Goal: Task Accomplishment & Management: Complete application form

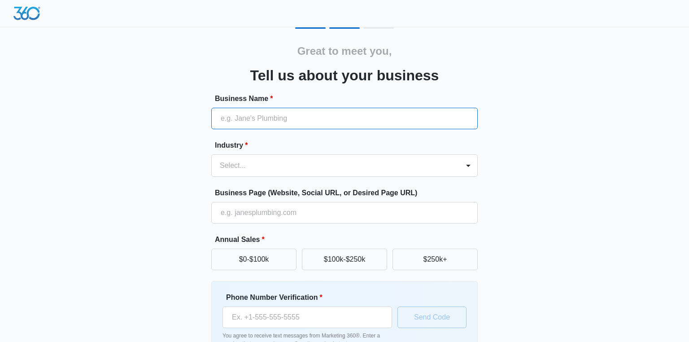
click at [266, 121] on input "Business Name *" at bounding box center [344, 119] width 266 height 22
type input "Serenity Oasis"
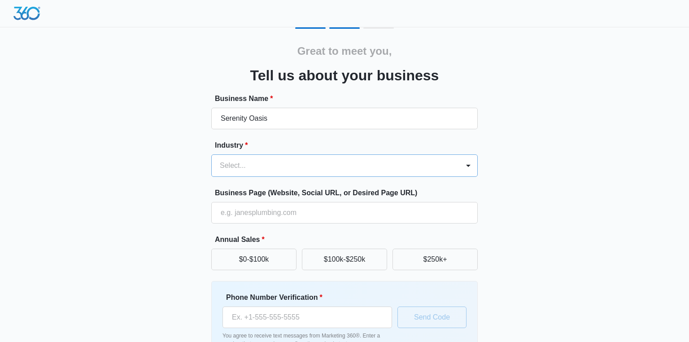
click at [271, 168] on div at bounding box center [334, 165] width 228 height 13
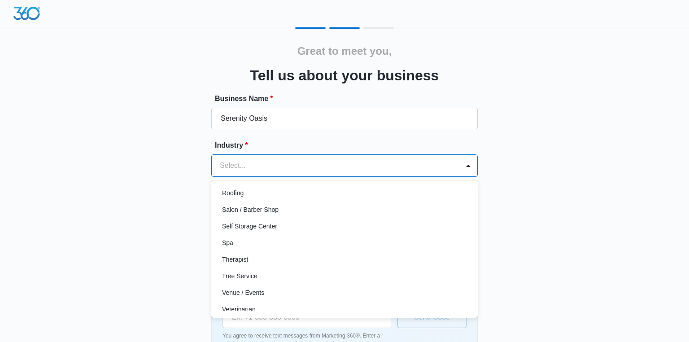
scroll to position [693, 0]
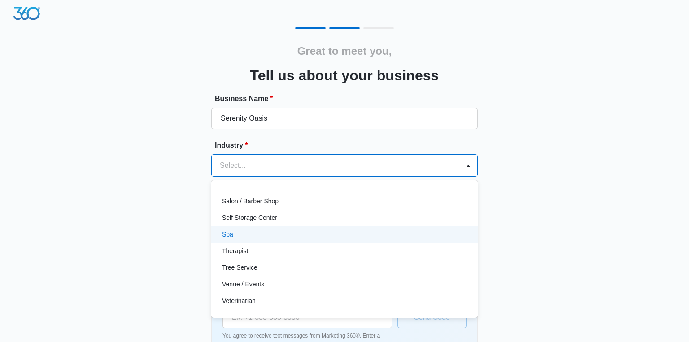
click at [271, 234] on div "Spa" at bounding box center [343, 234] width 243 height 9
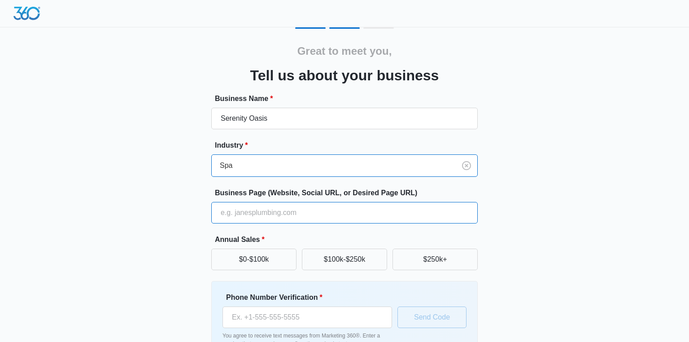
click at [266, 215] on input "Business Page (Website, Social URL, or Desired Page URL)" at bounding box center [344, 213] width 266 height 22
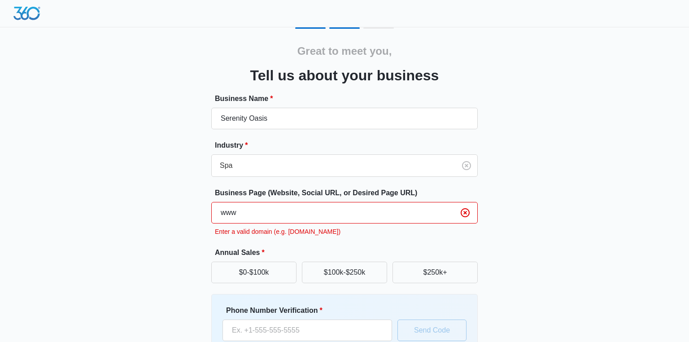
type input "www.serenityoasismassage.com"
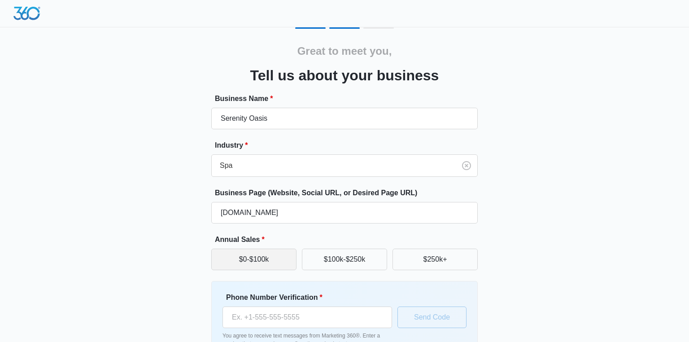
click at [273, 265] on button "$0-$100k" at bounding box center [253, 259] width 85 height 22
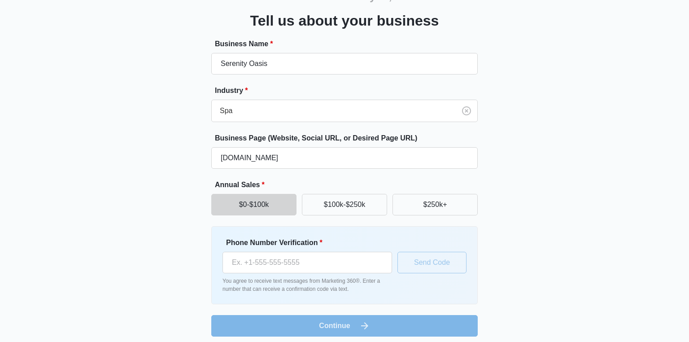
scroll to position [60, 0]
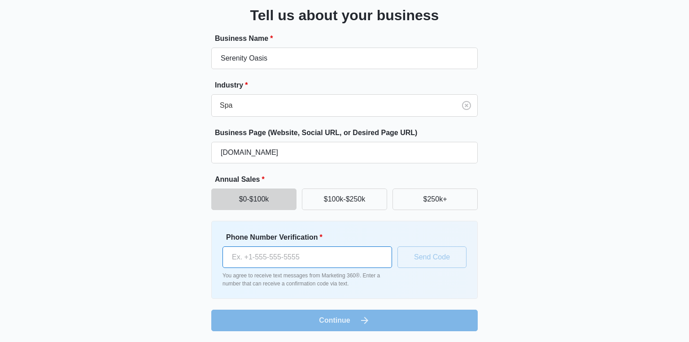
click at [268, 256] on input "Phone Number Verification *" at bounding box center [307, 257] width 170 height 22
type input "(757) 992-0780"
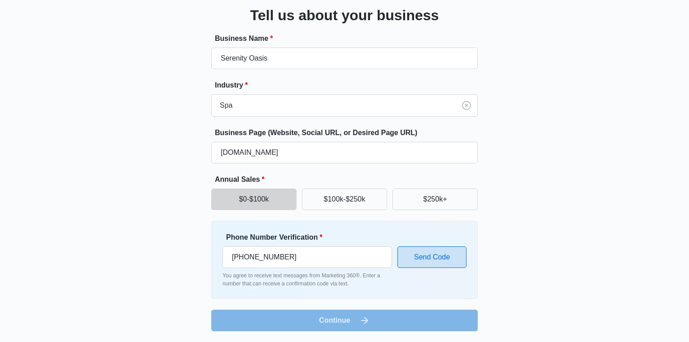
click at [426, 257] on button "Send Code" at bounding box center [431, 257] width 69 height 22
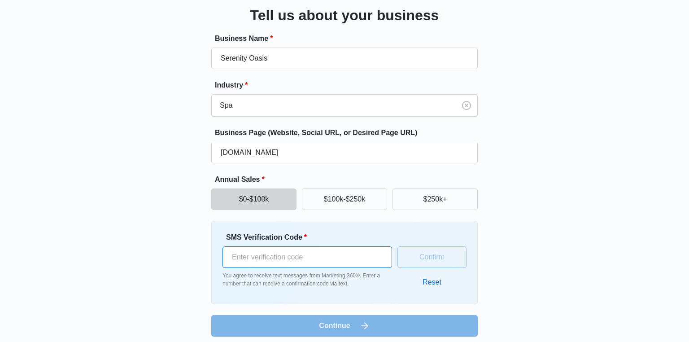
click at [296, 261] on input "SMS Verification Code *" at bounding box center [307, 257] width 170 height 22
type input "358531"
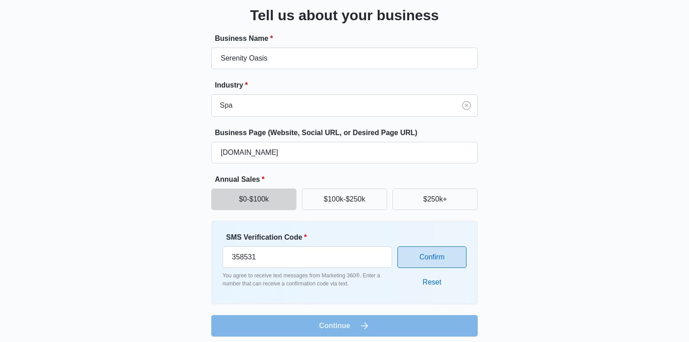
click at [426, 258] on button "Confirm" at bounding box center [431, 257] width 69 height 22
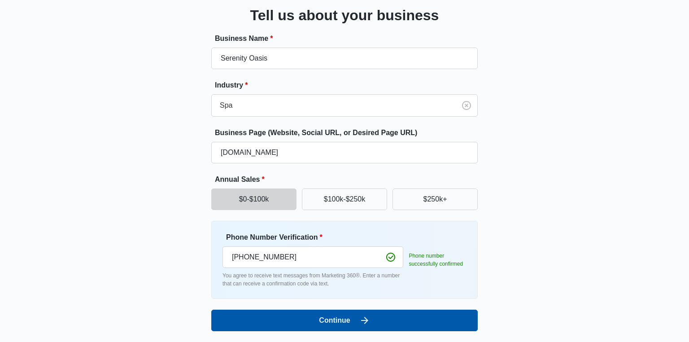
click at [395, 320] on button "Continue" at bounding box center [344, 320] width 266 height 22
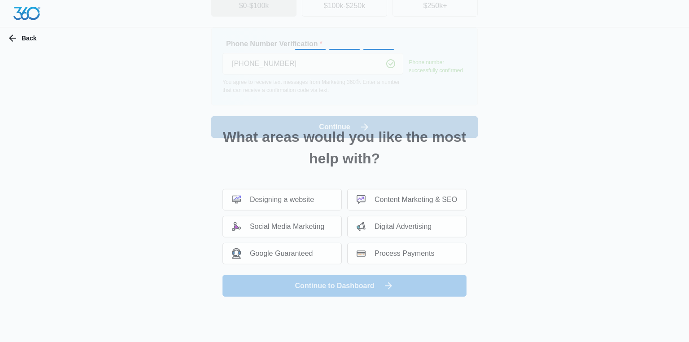
scroll to position [0, 0]
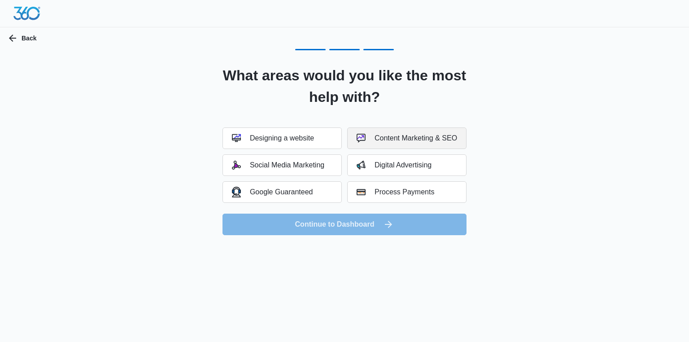
click at [433, 140] on div "Content Marketing & SEO" at bounding box center [407, 138] width 100 height 9
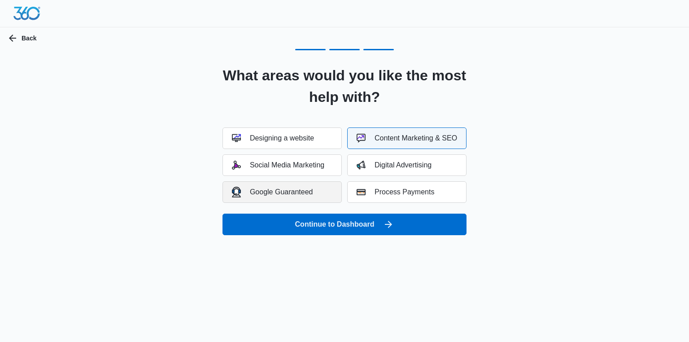
click at [320, 190] on button "Google Guaranteed" at bounding box center [281, 192] width 119 height 22
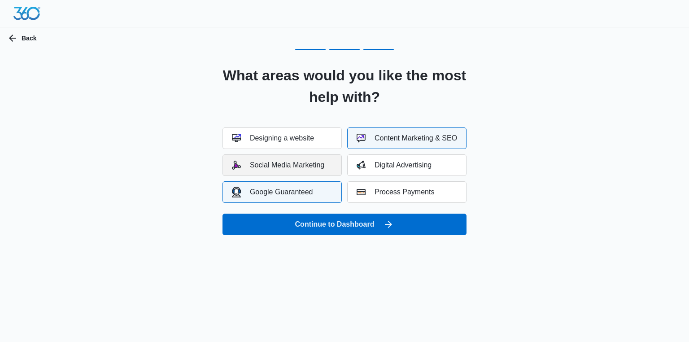
click at [292, 165] on div "Social Media Marketing" at bounding box center [278, 165] width 92 height 9
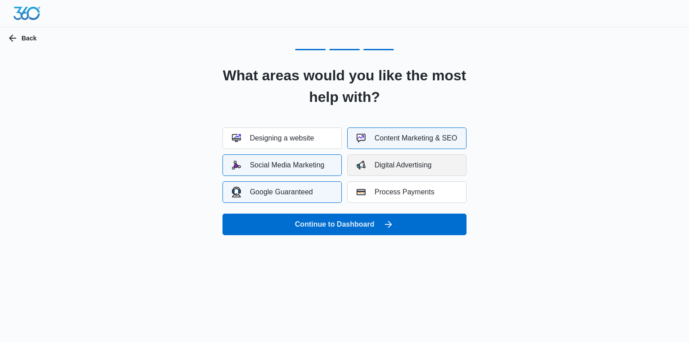
click at [393, 167] on div "Digital Advertising" at bounding box center [394, 165] width 75 height 9
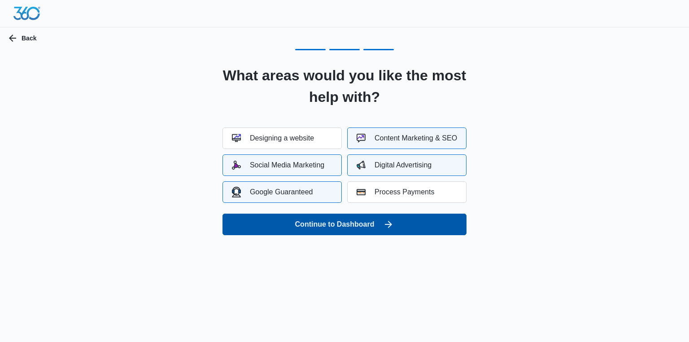
click at [396, 226] on button "Continue to Dashboard" at bounding box center [344, 224] width 244 height 22
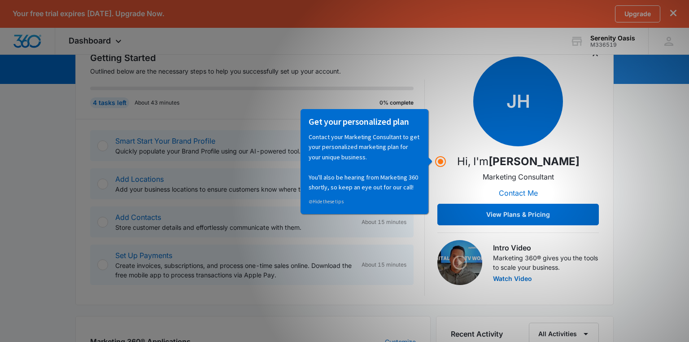
scroll to position [104, 0]
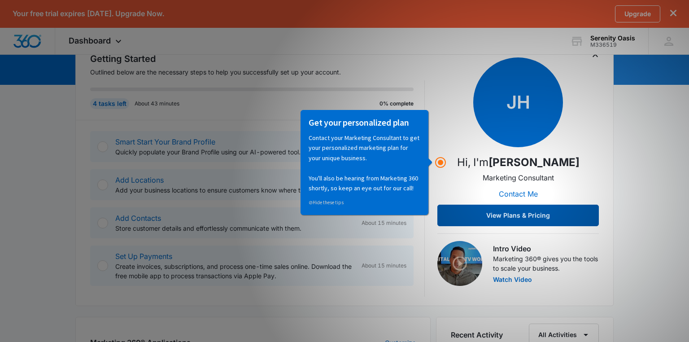
click at [534, 216] on button "View Plans & Pricing" at bounding box center [517, 216] width 161 height 22
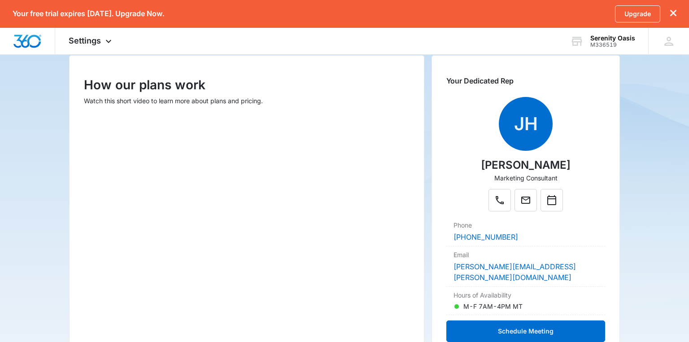
scroll to position [122, 0]
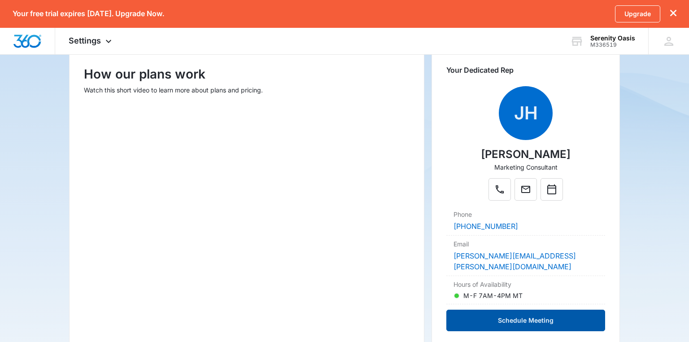
click at [545, 314] on button "Schedule Meeting" at bounding box center [525, 320] width 159 height 22
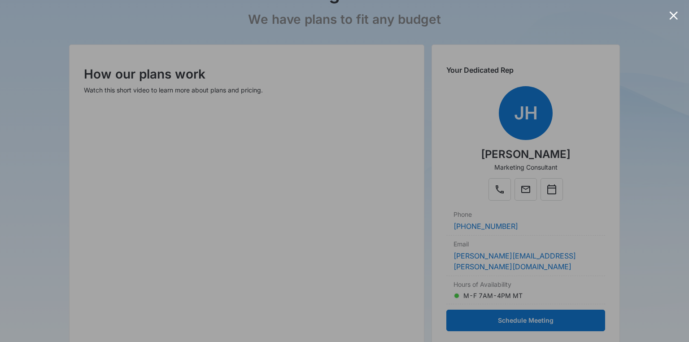
click at [18, 104] on div at bounding box center [344, 171] width 689 height 342
